Goal: Answer question/provide support: Share knowledge or assist other users

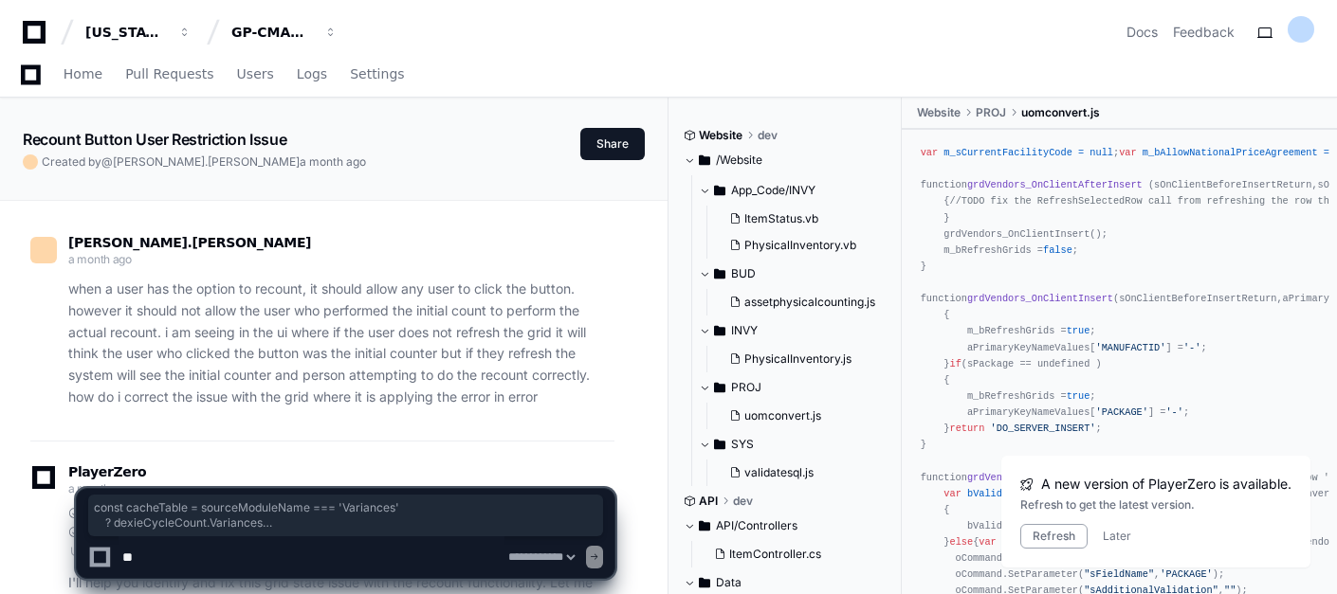
select select "*********"
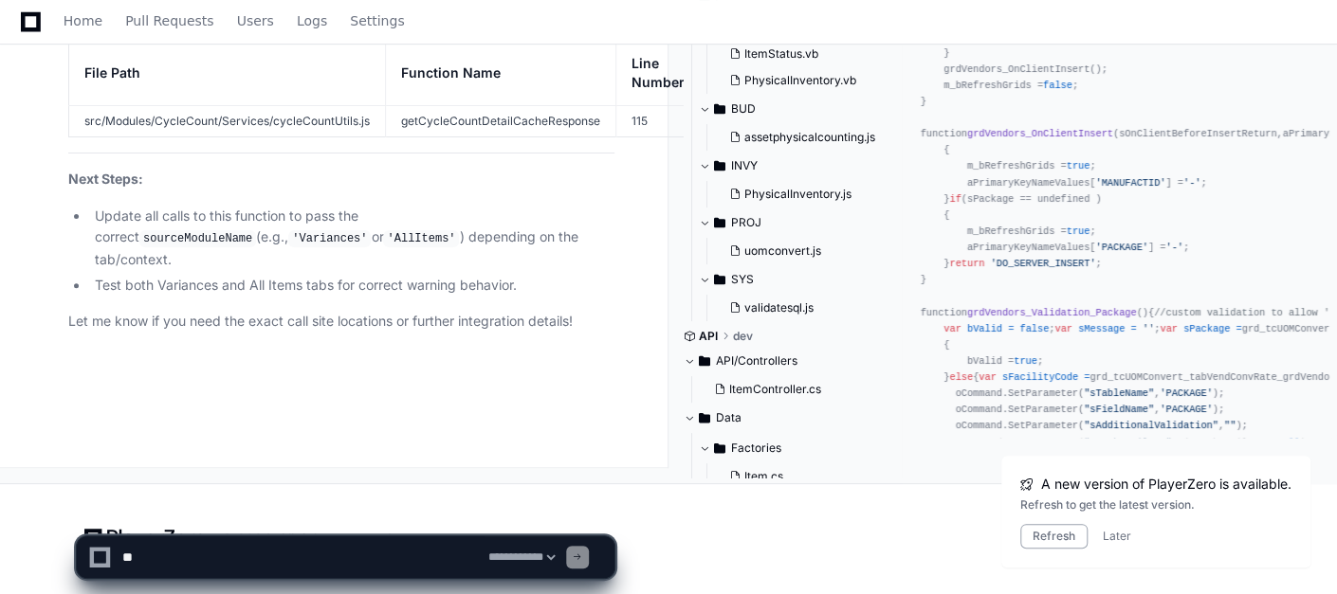
drag, startPoint x: 661, startPoint y: 240, endPoint x: 599, endPoint y: 276, distance: 71.4
click at [599, 276] on li "Test both Variances and All Items tabs for correct warning behavior." at bounding box center [351, 286] width 525 height 22
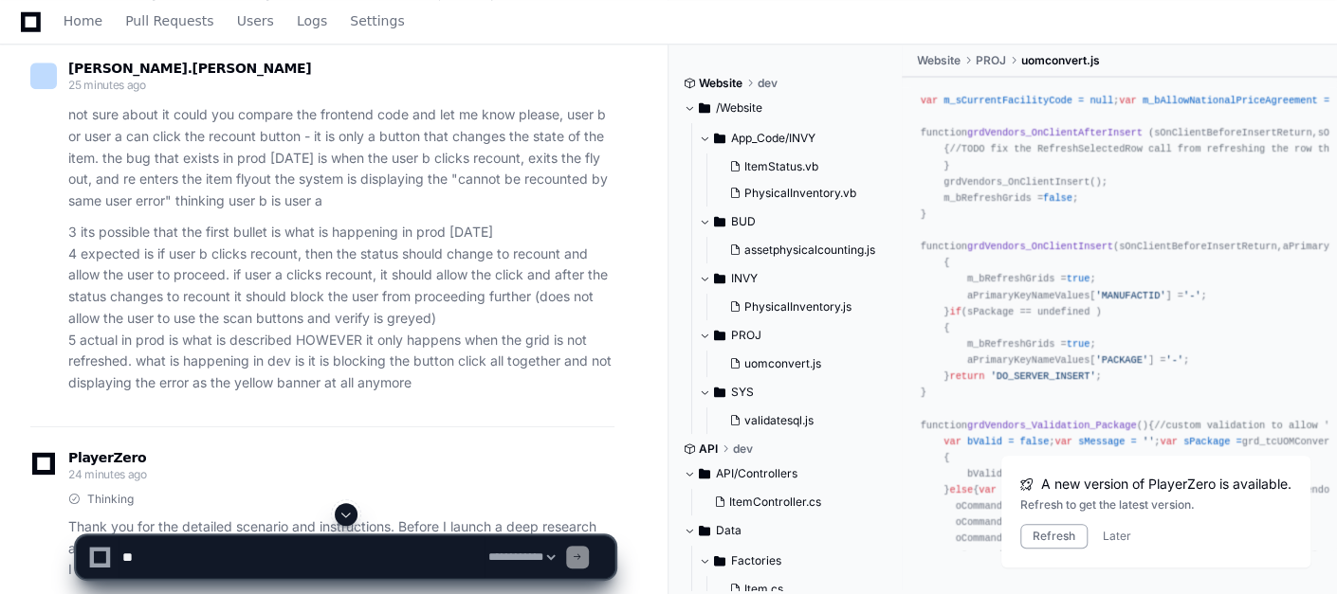
scroll to position [36897, 0]
